Goal: Task Accomplishment & Management: Manage account settings

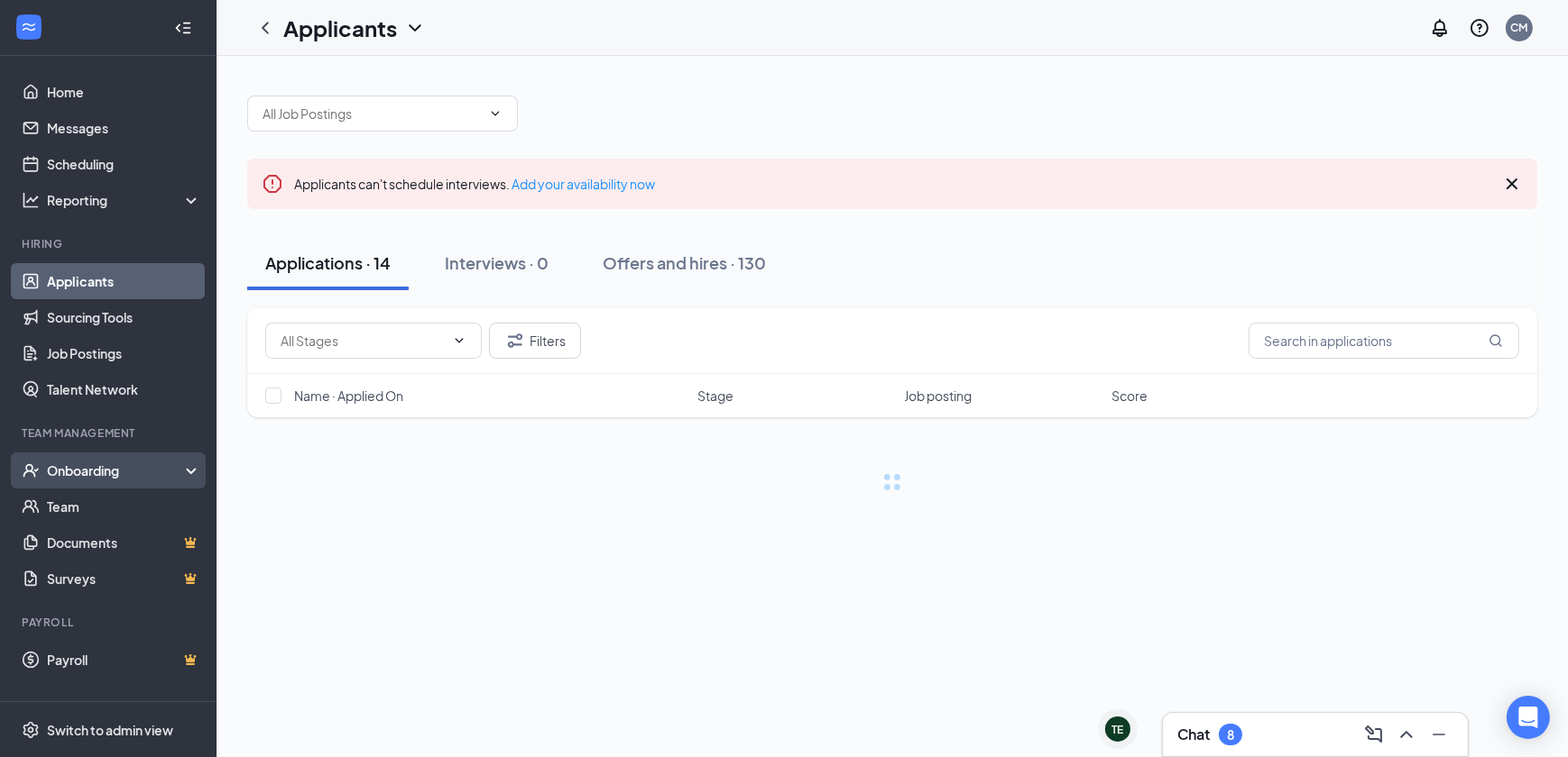
click at [147, 458] on div "Onboarding" at bounding box center [108, 470] width 217 height 36
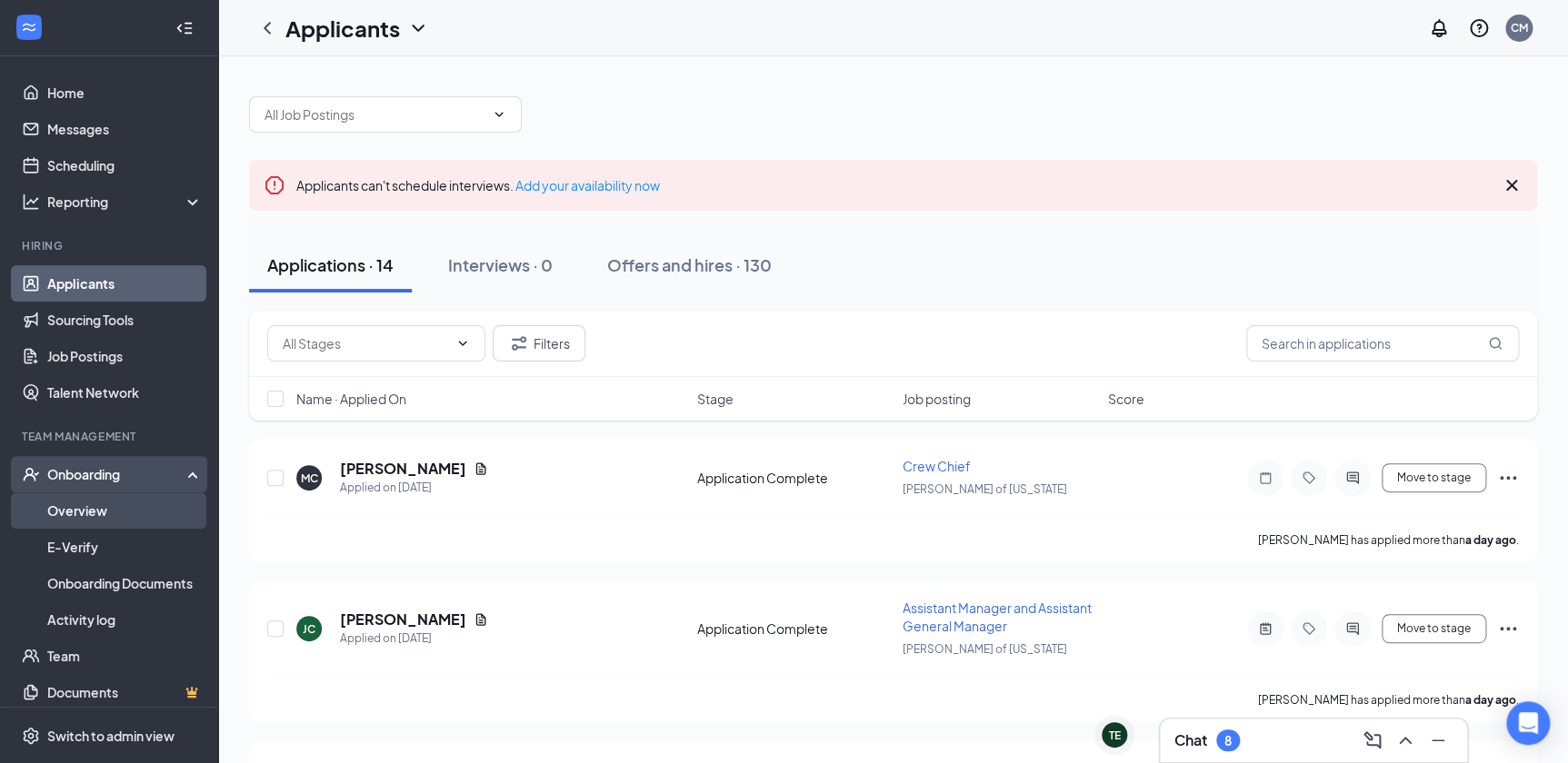
click at [133, 516] on link "Overview" at bounding box center [125, 511] width 155 height 37
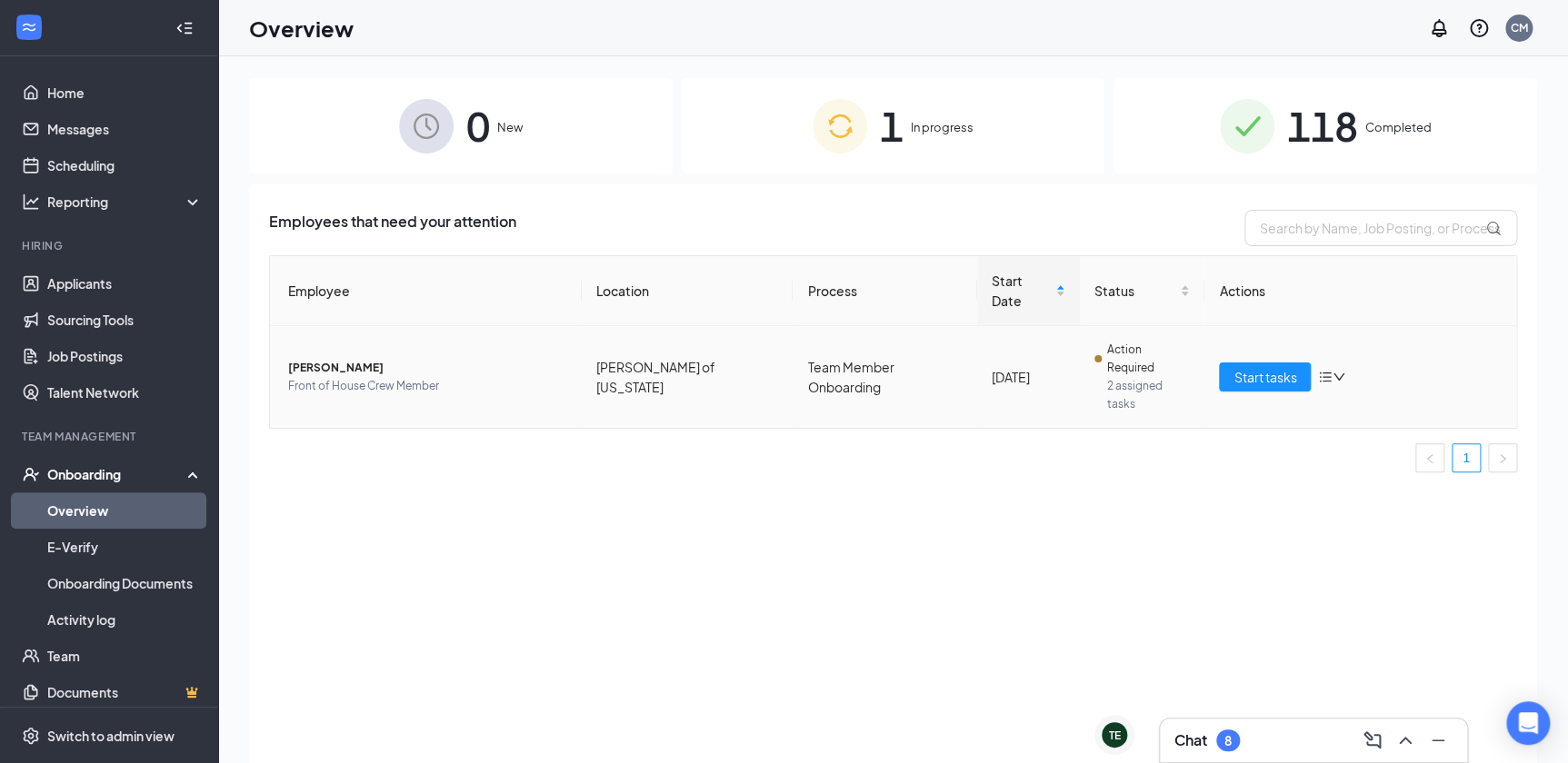
click at [630, 353] on td "[PERSON_NAME] of [US_STATE]" at bounding box center [687, 377] width 212 height 101
click at [334, 359] on span "[PERSON_NAME]" at bounding box center [427, 368] width 279 height 18
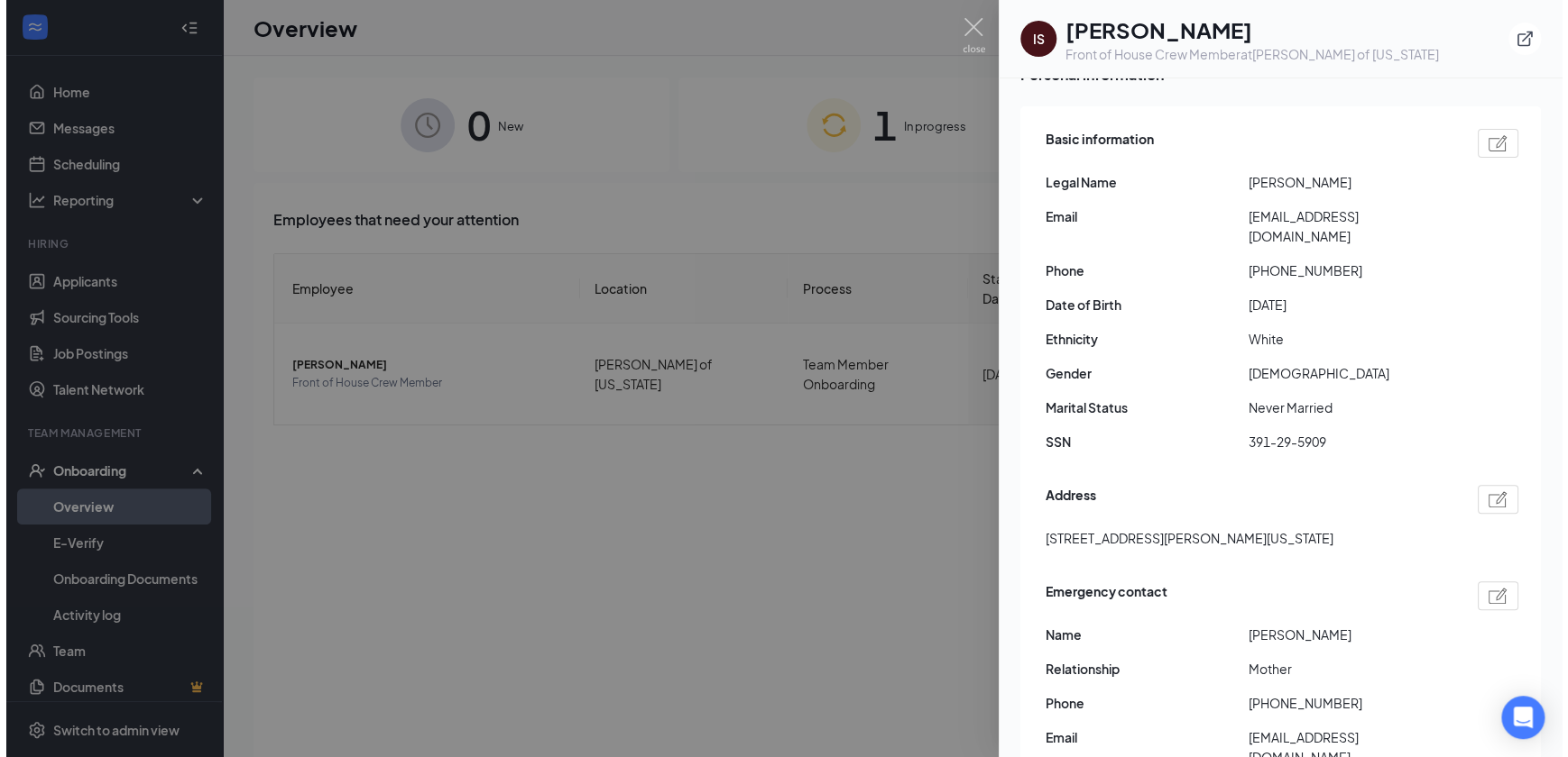
scroll to position [164, 0]
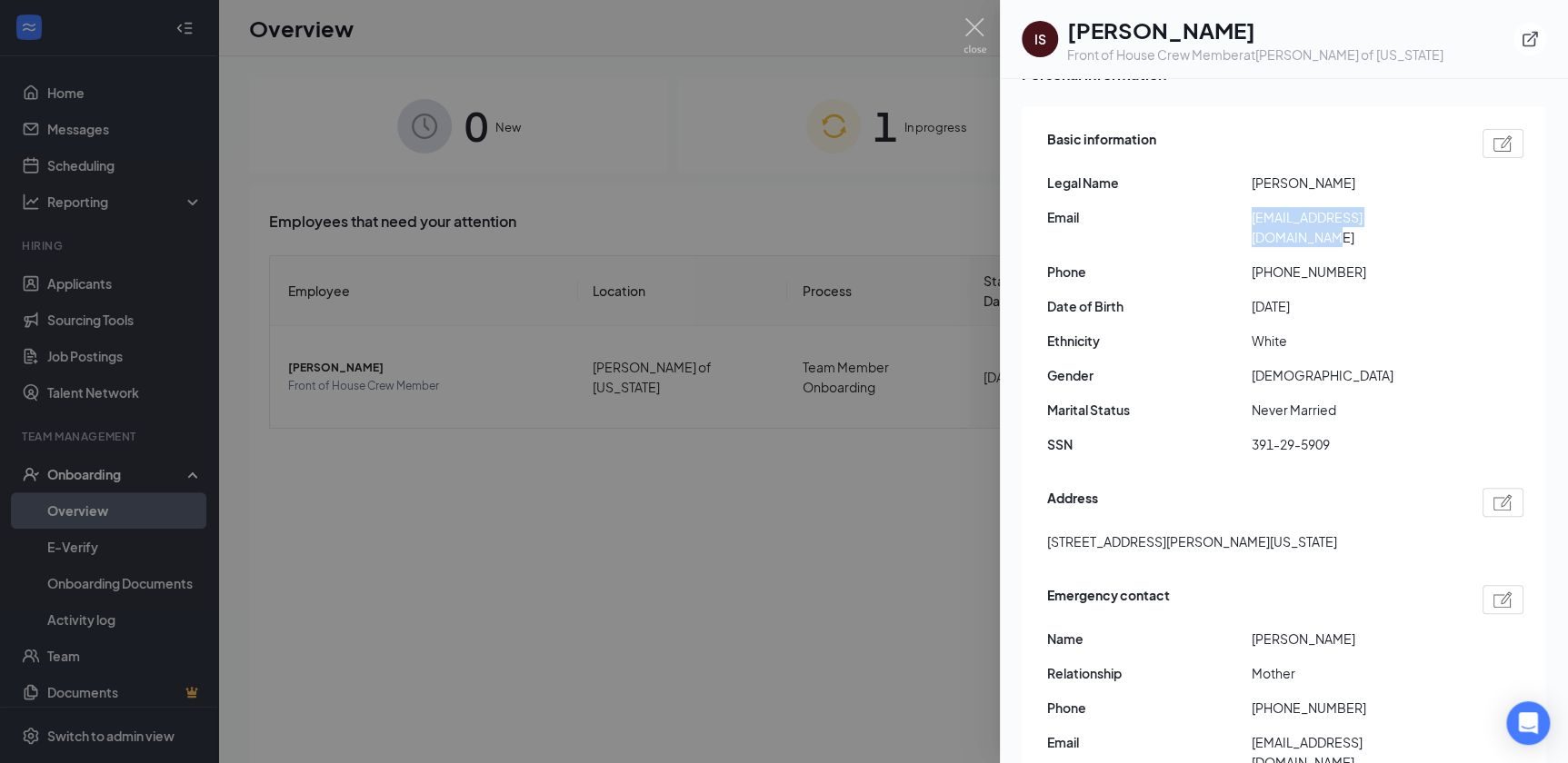
drag, startPoint x: 1252, startPoint y: 219, endPoint x: 1464, endPoint y: 207, distance: 212.3
click at [1464, 208] on div "Email [EMAIL_ADDRESS][DOMAIN_NAME]" at bounding box center [1285, 228] width 476 height 40
copy span "[EMAIL_ADDRESS][DOMAIN_NAME]"
click at [970, 24] on img at bounding box center [975, 36] width 23 height 36
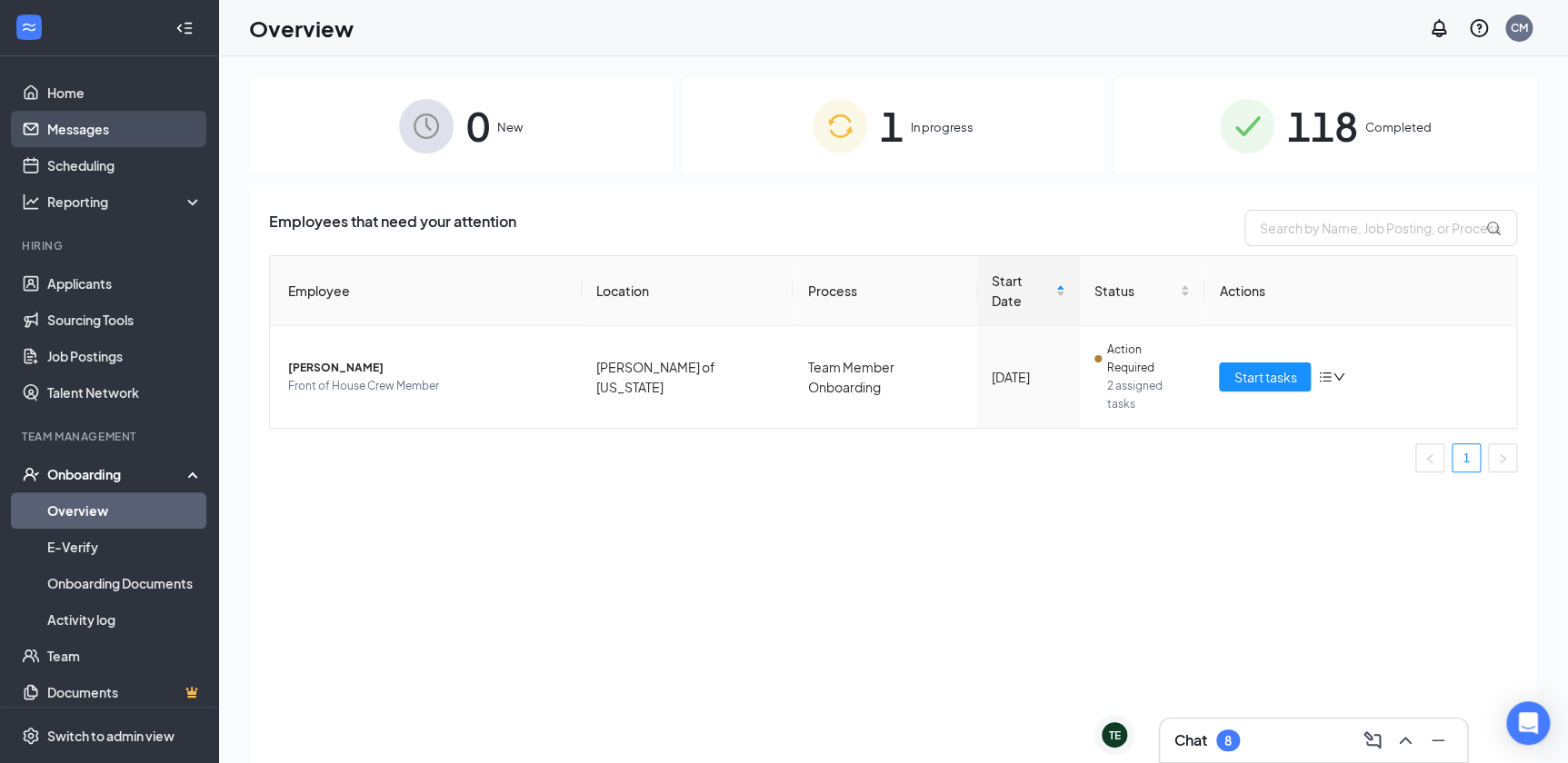
click at [67, 119] on link "Messages" at bounding box center [125, 129] width 155 height 37
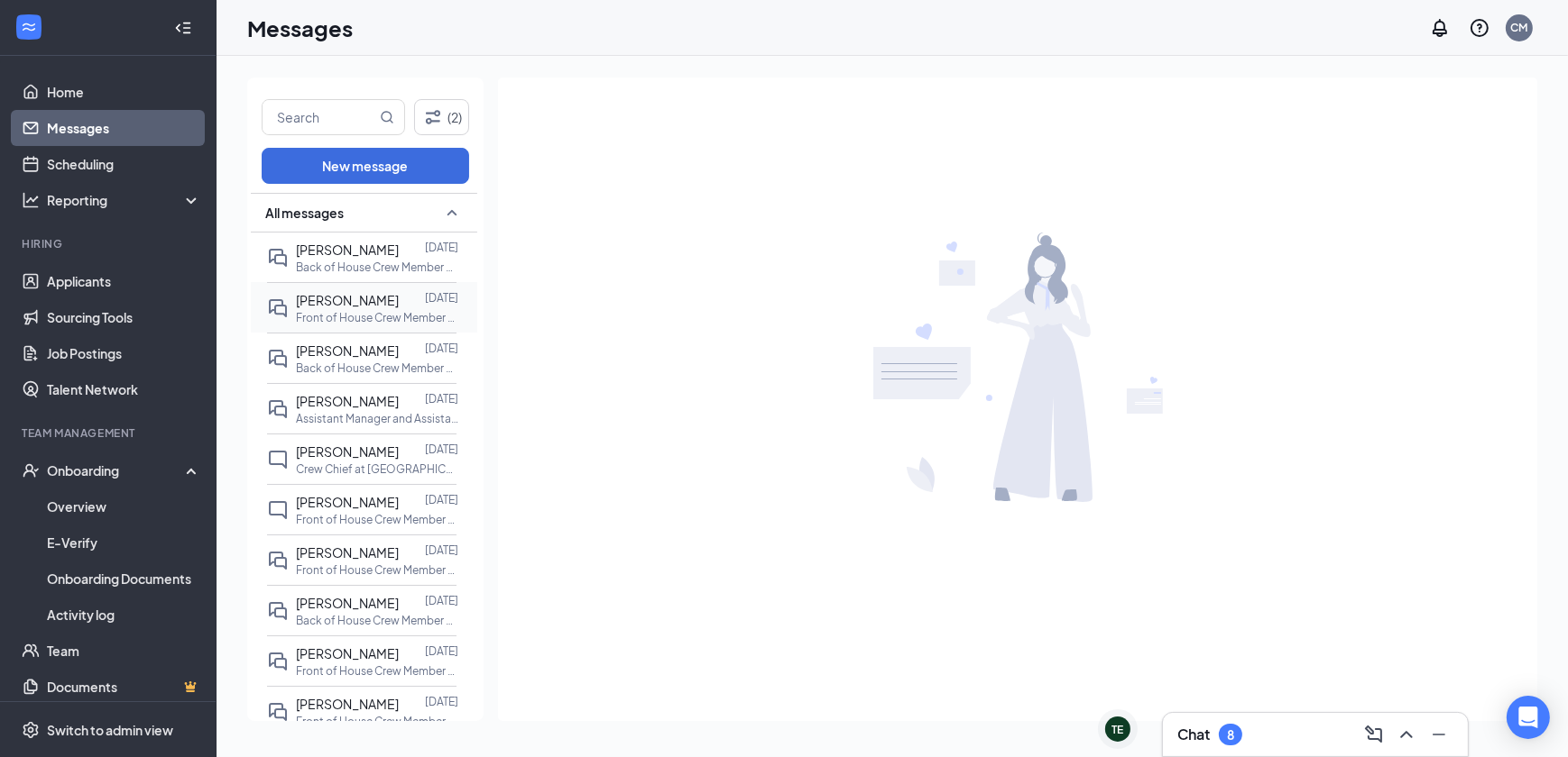
click at [364, 297] on span "[PERSON_NAME]" at bounding box center [347, 300] width 103 height 16
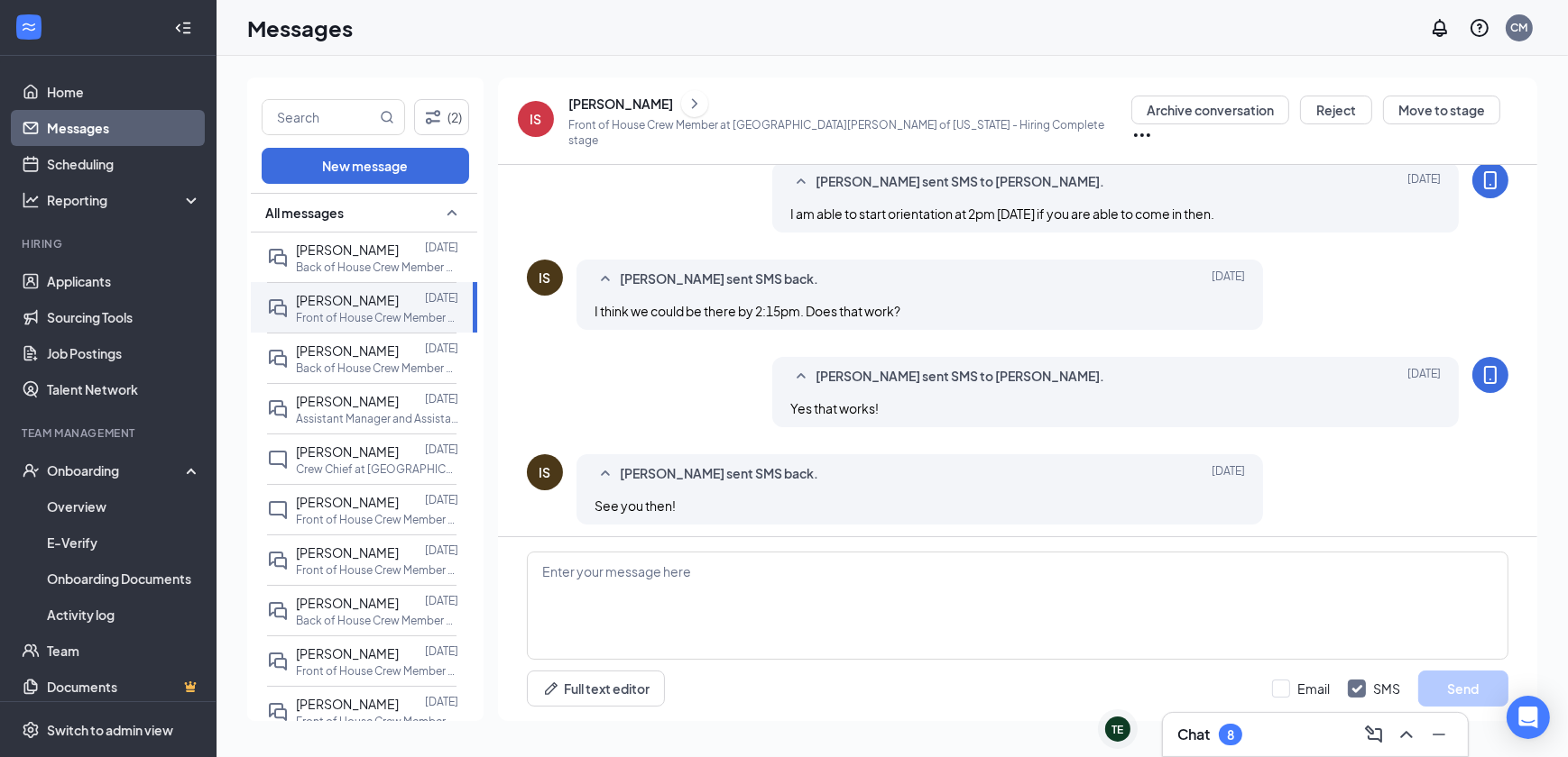
scroll to position [694, 0]
